Goal: Check status: Check status

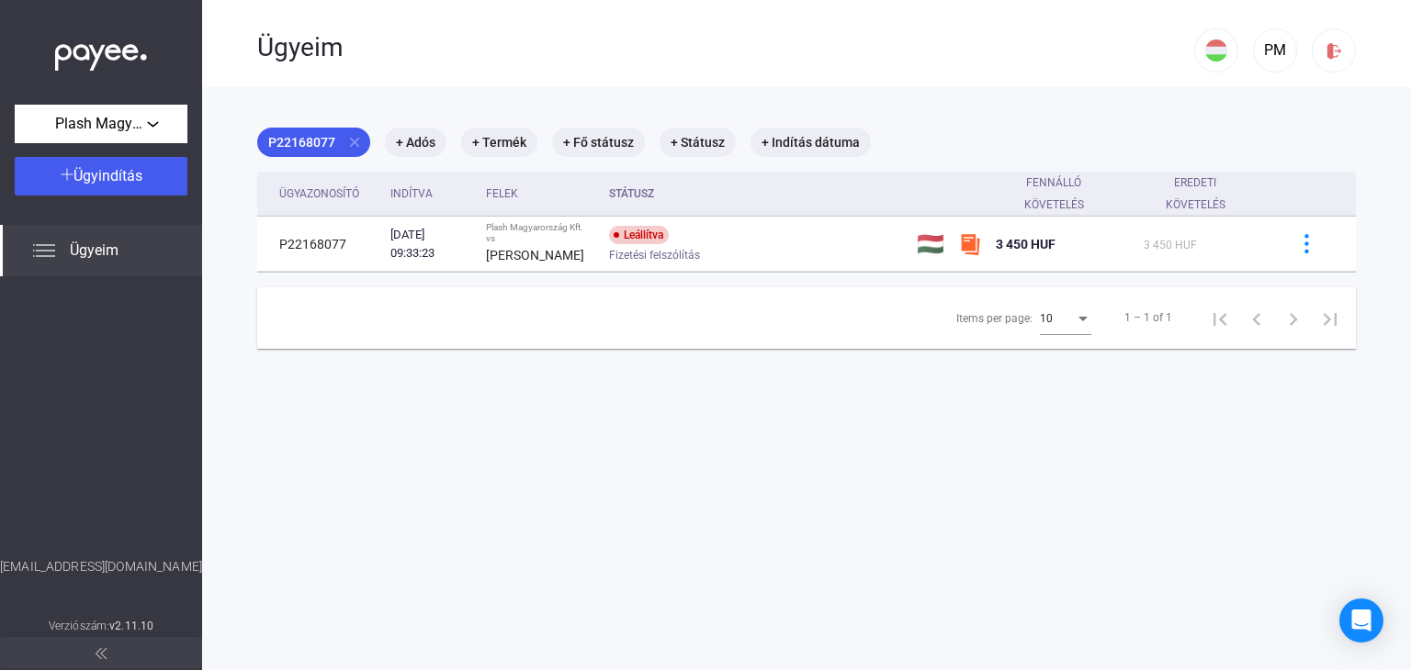
click at [141, 240] on div "Ügyeim" at bounding box center [101, 250] width 202 height 51
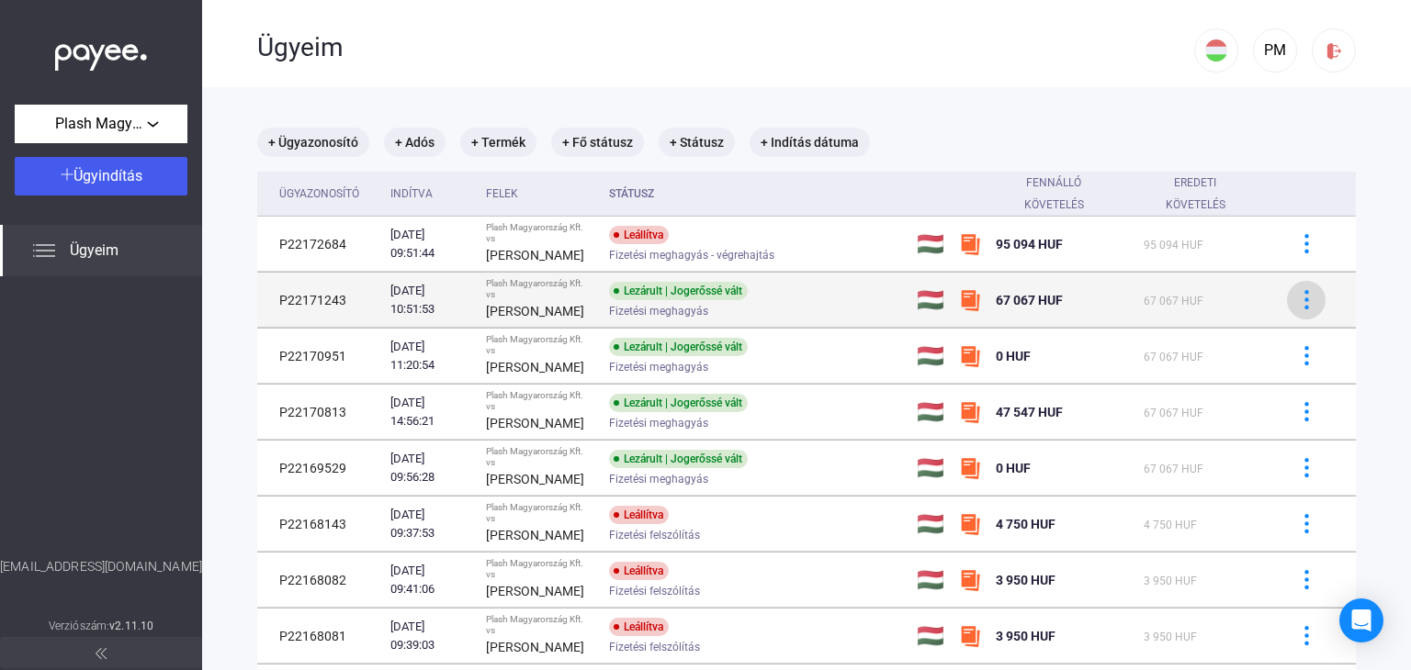
click at [1297, 295] on img at bounding box center [1306, 299] width 19 height 19
click at [1290, 295] on div at bounding box center [705, 335] width 1411 height 670
click at [974, 304] on img at bounding box center [970, 300] width 22 height 22
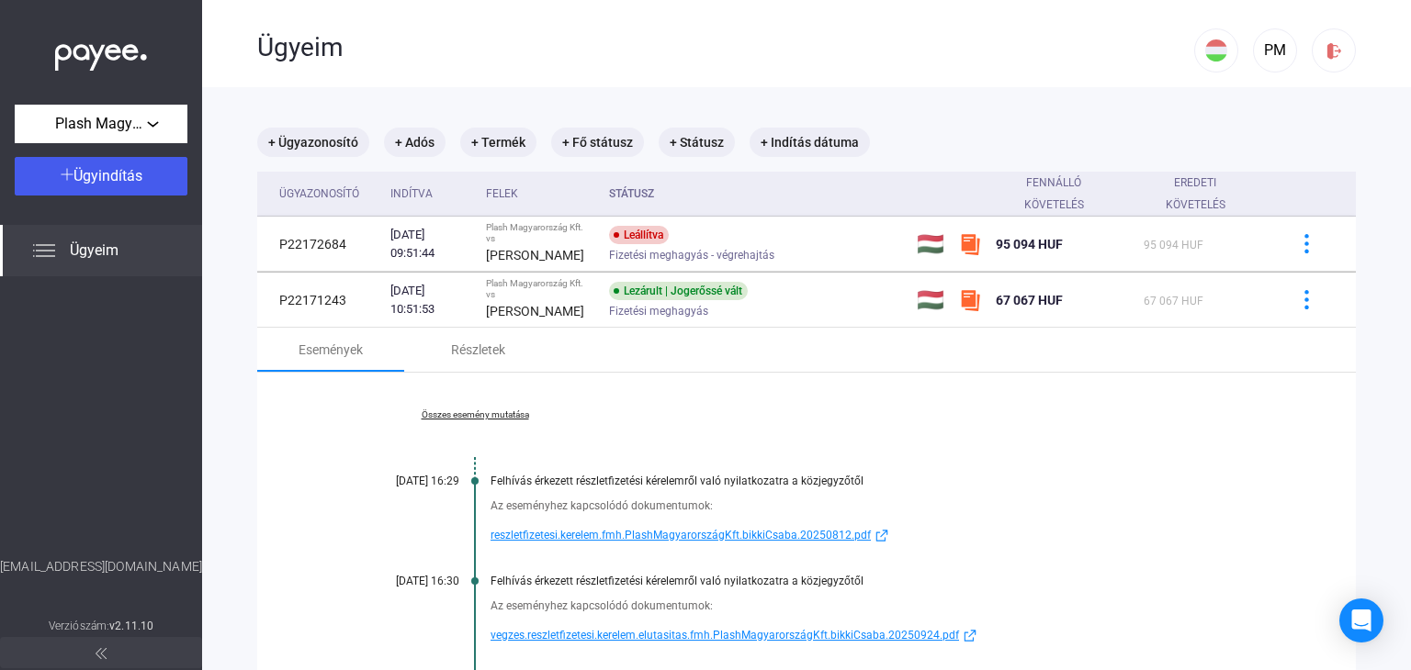
scroll to position [92, 0]
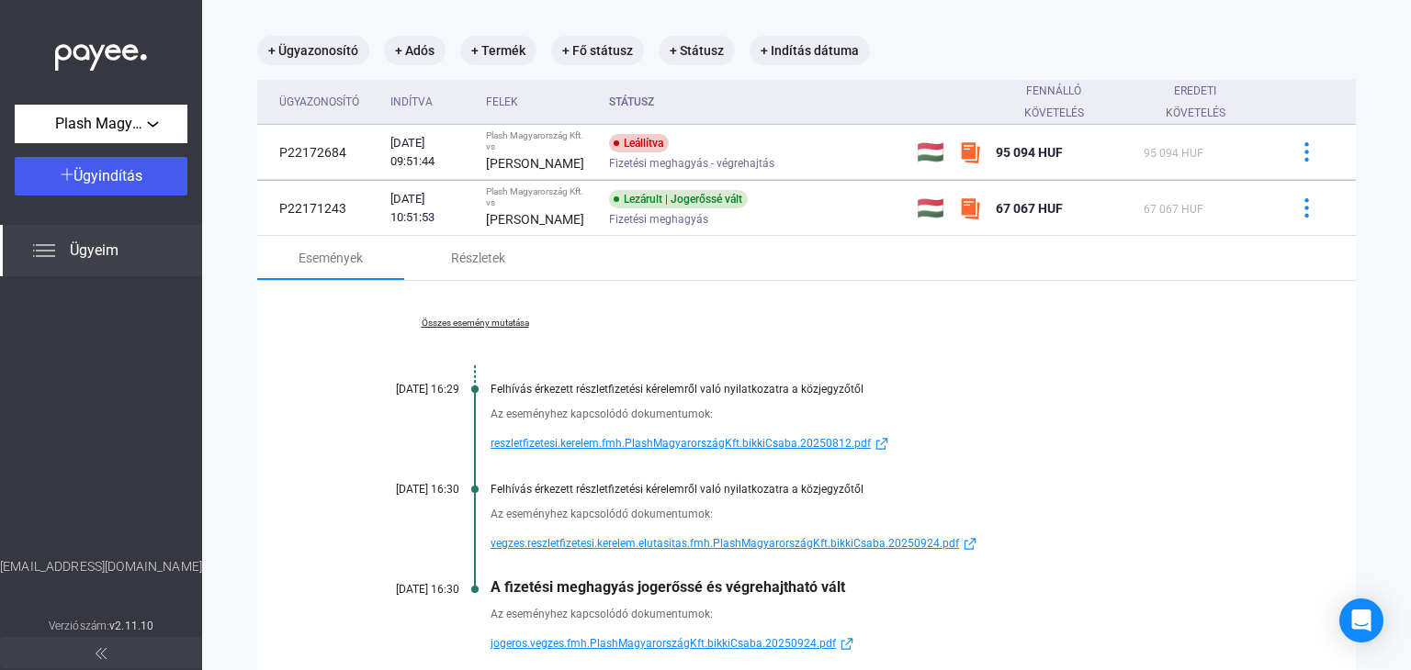
click at [768, 440] on span "reszletfizetesi.kerelem.fmh.PlashMagyarországKft.bikkiCsaba.20250812.pdf" at bounding box center [680, 444] width 380 height 22
click at [499, 251] on div "Részletek" at bounding box center [478, 258] width 54 height 22
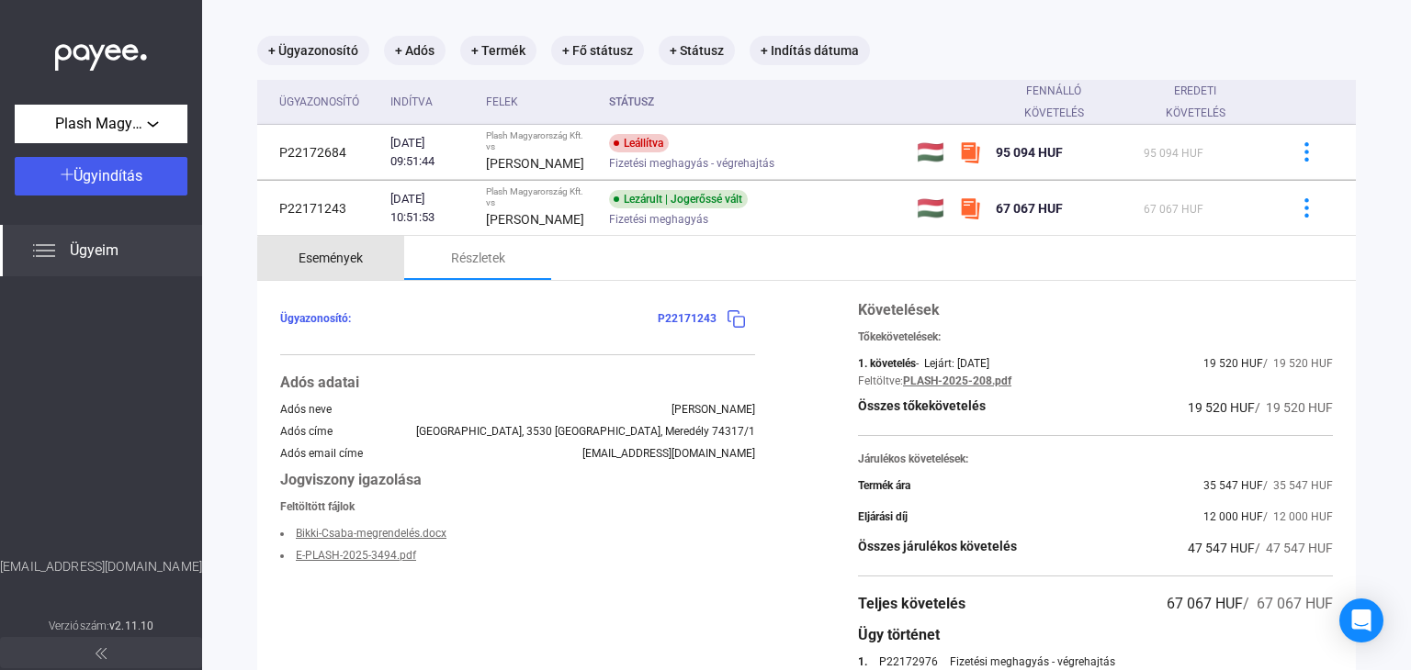
click at [332, 261] on div "Események" at bounding box center [330, 258] width 64 height 22
